Goal: Task Accomplishment & Management: Manage account settings

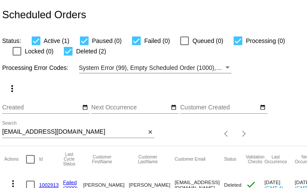
click at [97, 137] on div "[EMAIL_ADDRESS][DOMAIN_NAME] Search" at bounding box center [73, 129] width 143 height 17
click at [99, 134] on input "[EMAIL_ADDRESS][DOMAIN_NAME]" at bounding box center [73, 132] width 143 height 7
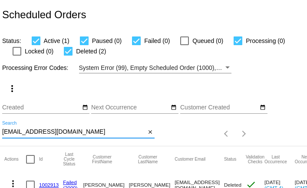
paste input "fishandthelion"
type input "[EMAIL_ADDRESS][DOMAIN_NAME]"
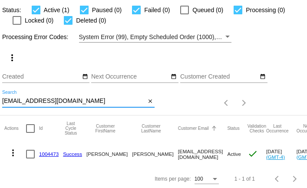
scroll to position [33, 0]
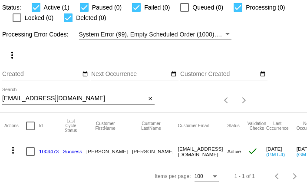
click at [45, 149] on link "1004473" at bounding box center [49, 152] width 20 height 6
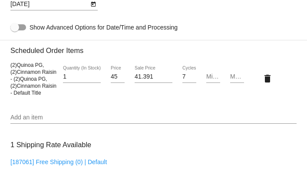
scroll to position [641, 0]
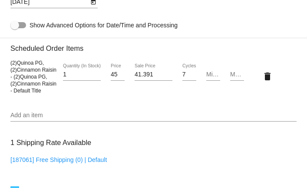
click at [40, 118] on input "Add an item" at bounding box center [153, 115] width 286 height 7
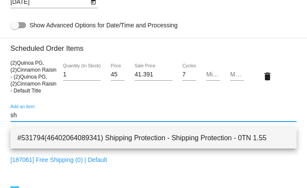
type input "sh"
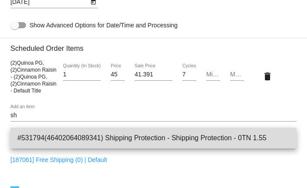
click at [121, 138] on span "#531794(46402064089341) Shipping Protection - Shipping Protection - 0TN 1.55" at bounding box center [153, 138] width 272 height 21
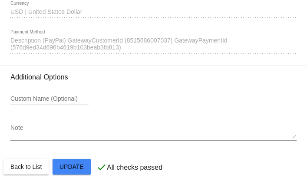
scroll to position [987, 0]
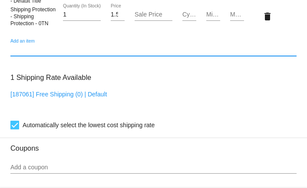
scroll to position [704, 0]
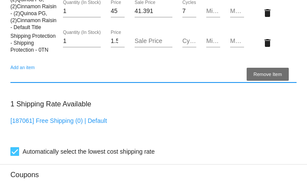
click at [268, 48] on mat-icon "delete" at bounding box center [267, 43] width 10 height 10
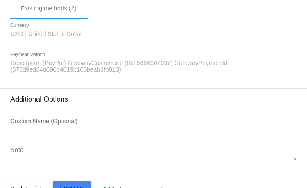
scroll to position [962, 0]
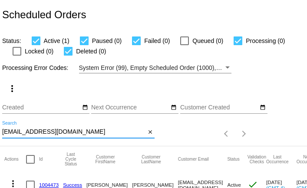
click at [39, 134] on input "[EMAIL_ADDRESS][DOMAIN_NAME]" at bounding box center [73, 132] width 143 height 7
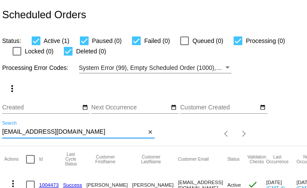
paste input "spoole@vt.edu"
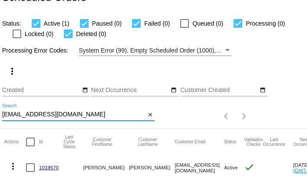
scroll to position [33, 0]
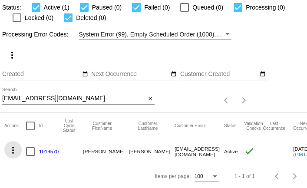
click at [15, 150] on mat-icon "more_vert" at bounding box center [13, 150] width 10 height 10
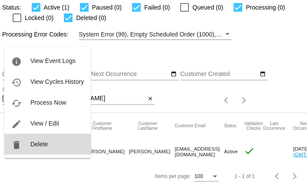
click at [33, 143] on span "Delete" at bounding box center [38, 144] width 17 height 7
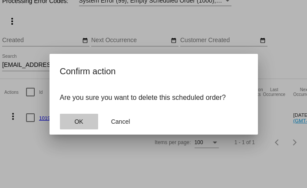
click at [69, 126] on button "OK" at bounding box center [79, 122] width 38 height 16
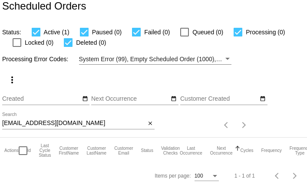
scroll to position [8, 0]
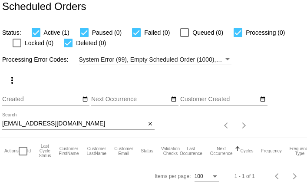
click at [79, 129] on div at bounding box center [78, 129] width 152 height 0
click at [79, 123] on input "spoole@vt.edu" at bounding box center [73, 123] width 143 height 7
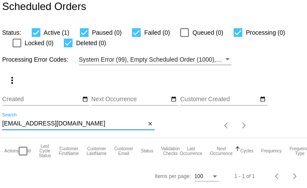
paste input "jgbarnett621@gmail.com"
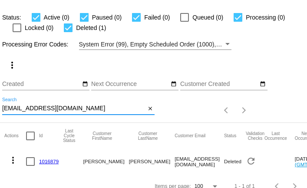
scroll to position [33, 0]
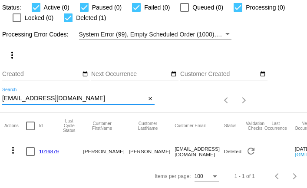
click at [97, 97] on input "jgbarnett621@gmail.com" at bounding box center [73, 98] width 143 height 7
paste input "patsymcknight400"
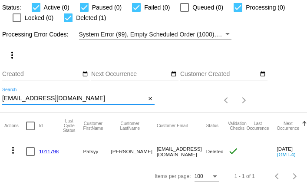
click at [45, 106] on div "patsymcknight400@gmail.com Search close" at bounding box center [78, 100] width 152 height 25
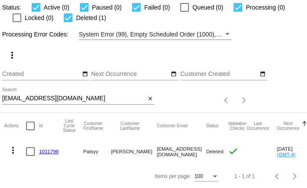
click at [46, 105] on div "patsymcknight400@gmail.com Search close" at bounding box center [78, 100] width 152 height 25
click at [46, 102] on div "patsymcknight400@gmail.com Search" at bounding box center [73, 96] width 143 height 17
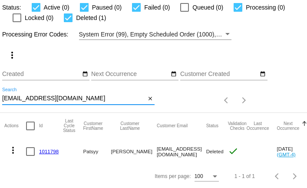
click at [46, 102] on div "patsymcknight400@gmail.com Search" at bounding box center [73, 96] width 143 height 17
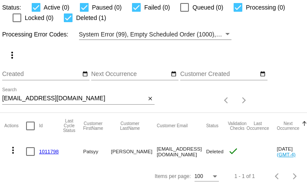
click at [46, 102] on div "patsymcknight400@gmail.com Search" at bounding box center [73, 96] width 143 height 17
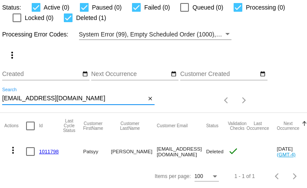
click at [46, 102] on div "patsymcknight400@gmail.com Search" at bounding box center [73, 96] width 143 height 17
click at [47, 100] on input "patsymcknight400@gmail.com" at bounding box center [73, 98] width 143 height 7
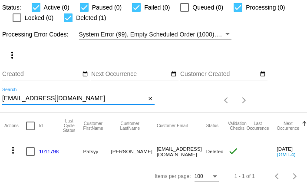
click at [47, 100] on input "patsymcknight400@gmail.com" at bounding box center [73, 98] width 143 height 7
paste input "myers.rapunzel"
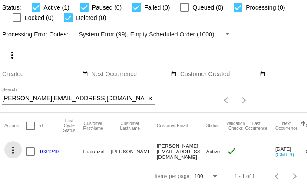
click at [11, 148] on mat-icon "more_vert" at bounding box center [13, 150] width 10 height 10
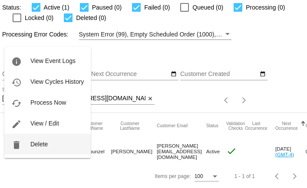
click at [37, 149] on button "delete Delete" at bounding box center [47, 144] width 86 height 21
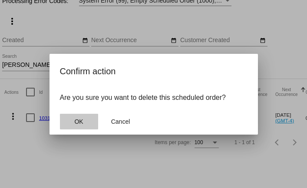
click at [81, 120] on span "OK" at bounding box center [78, 121] width 9 height 7
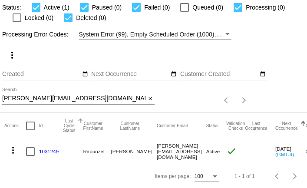
scroll to position [8, 0]
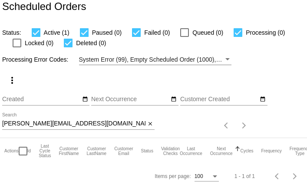
click at [64, 121] on input "myers.rapunzel@gmail.com" at bounding box center [73, 123] width 143 height 7
paste input "jeankoncos"
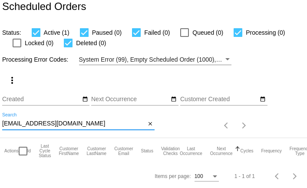
type input "jeankoncos@gmail.com"
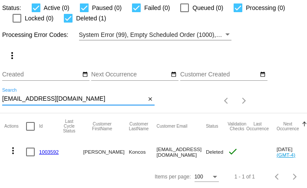
scroll to position [33, 0]
